Goal: Find specific page/section: Find specific page/section

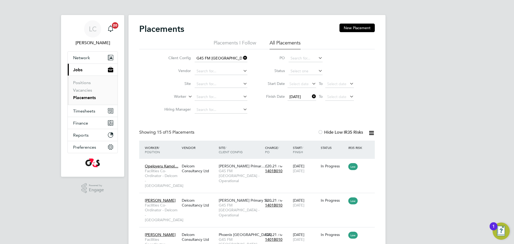
click at [242, 58] on icon at bounding box center [242, 57] width 0 height 7
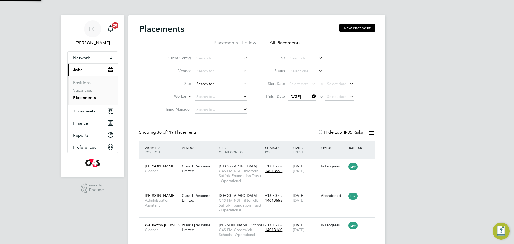
click at [207, 83] on input at bounding box center [220, 83] width 53 height 7
click at [211, 148] on li "[GEOGRAPHIC_DATA]" at bounding box center [225, 149] width 62 height 7
type input "[GEOGRAPHIC_DATA]"
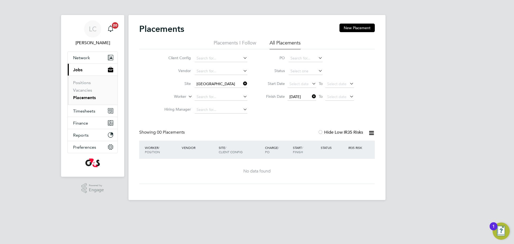
drag, startPoint x: 246, startPoint y: 82, endPoint x: 236, endPoint y: 84, distance: 10.1
click at [242, 82] on icon at bounding box center [242, 83] width 0 height 7
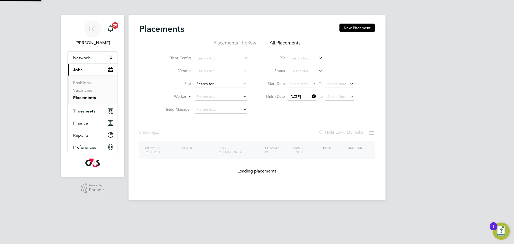
click at [219, 85] on input at bounding box center [220, 83] width 53 height 7
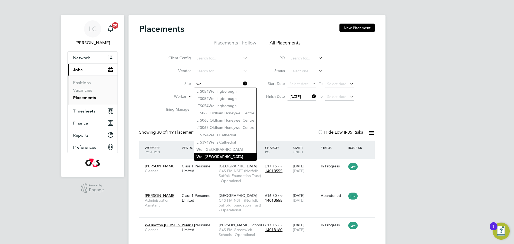
click at [224, 154] on li "[GEOGRAPHIC_DATA]" at bounding box center [225, 156] width 62 height 7
type input "[GEOGRAPHIC_DATA]"
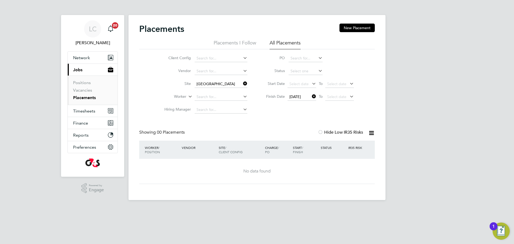
click at [242, 85] on icon at bounding box center [242, 83] width 0 height 7
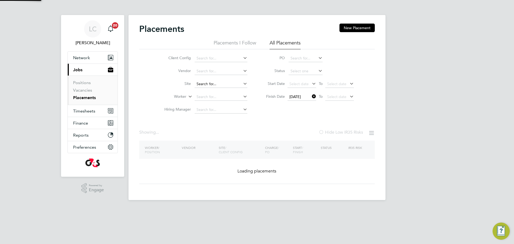
click at [227, 82] on input at bounding box center [220, 83] width 53 height 7
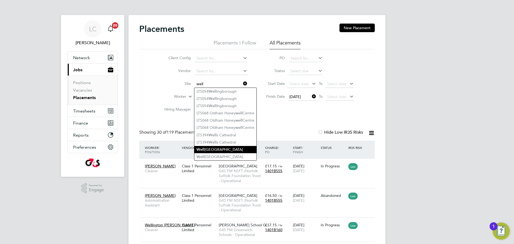
click at [215, 147] on li "[GEOGRAPHIC_DATA]" at bounding box center [225, 149] width 62 height 7
type input "[GEOGRAPHIC_DATA]"
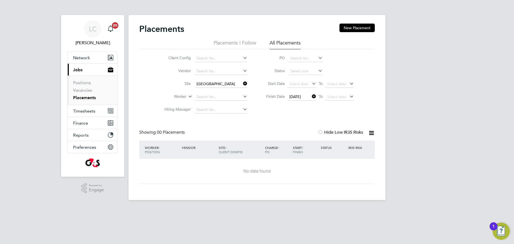
click at [311, 97] on icon at bounding box center [311, 96] width 0 height 7
